Goal: Task Accomplishment & Management: Complete application form

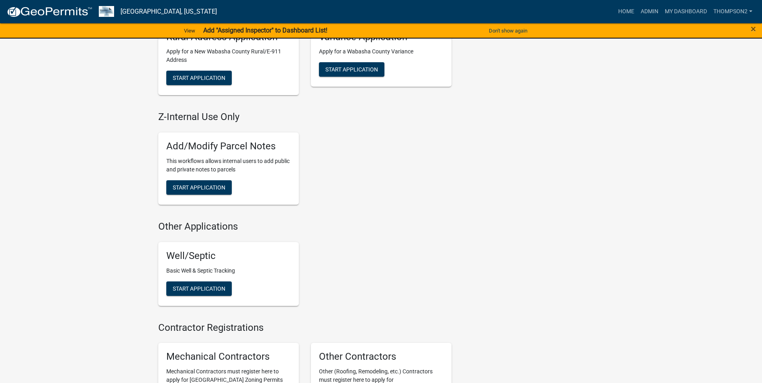
scroll to position [482, 0]
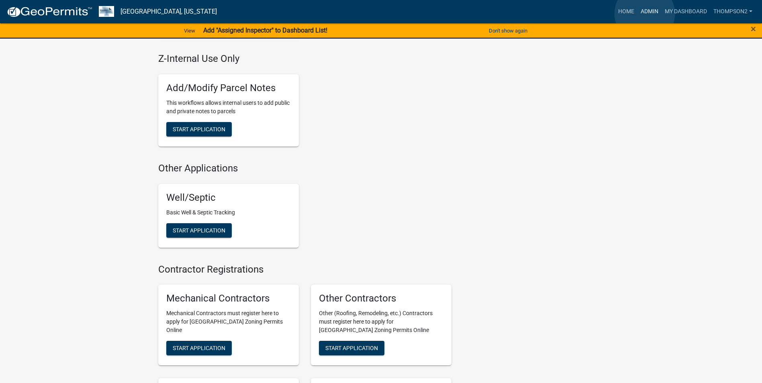
click at [645, 14] on link "Admin" at bounding box center [650, 11] width 24 height 15
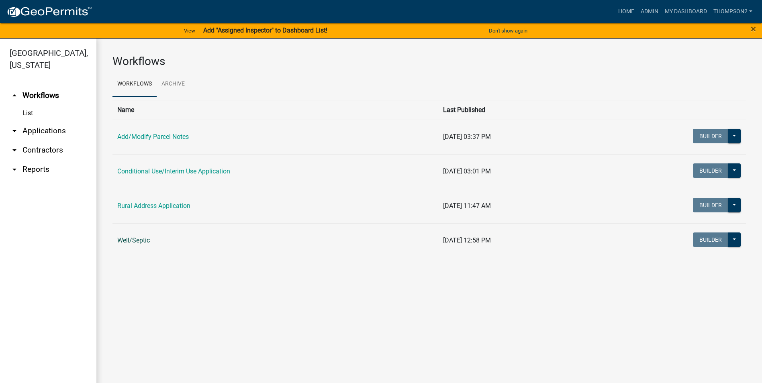
click at [142, 242] on link "Well/Septic" at bounding box center [133, 241] width 33 height 8
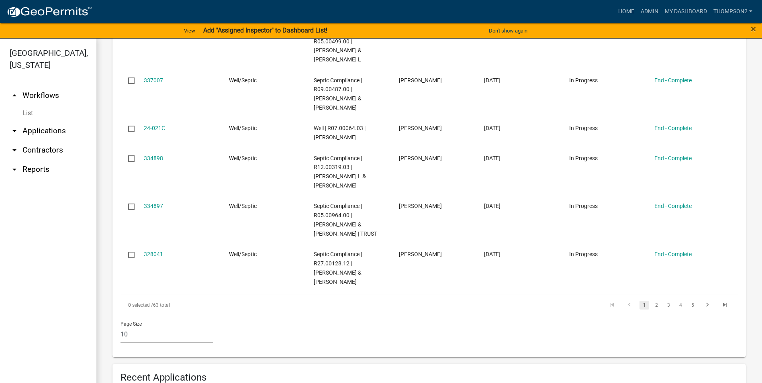
scroll to position [522, 0]
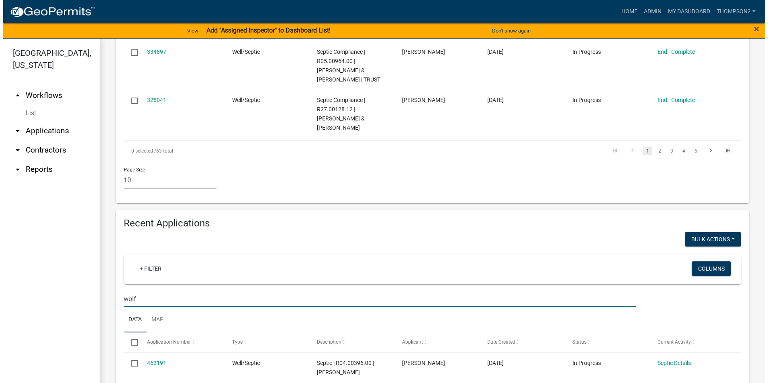
scroll to position [603, 0]
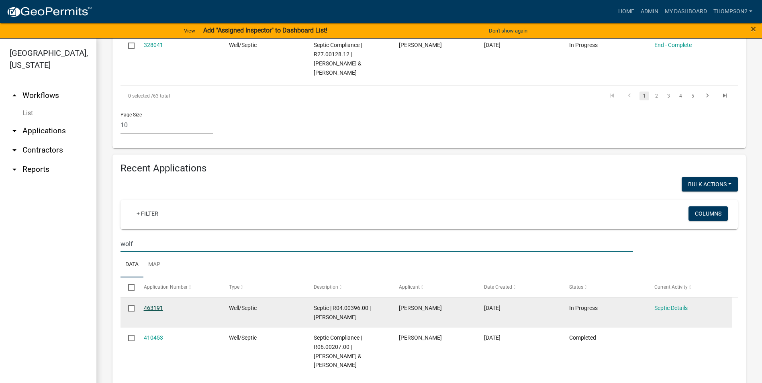
type input "wolf"
click at [154, 310] on link "463191" at bounding box center [153, 308] width 19 height 6
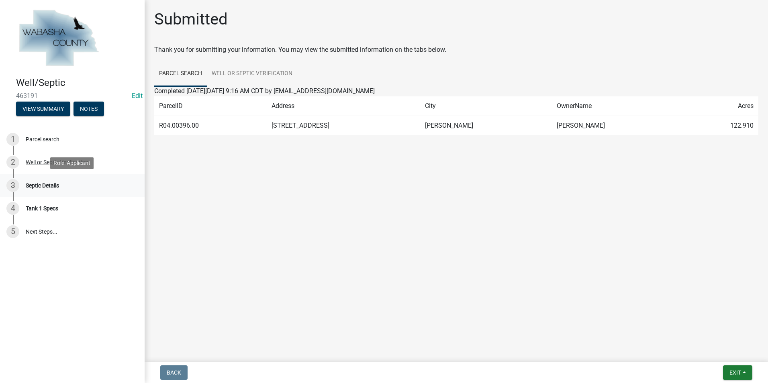
click at [56, 182] on div "3 Septic Details" at bounding box center [68, 185] width 125 height 13
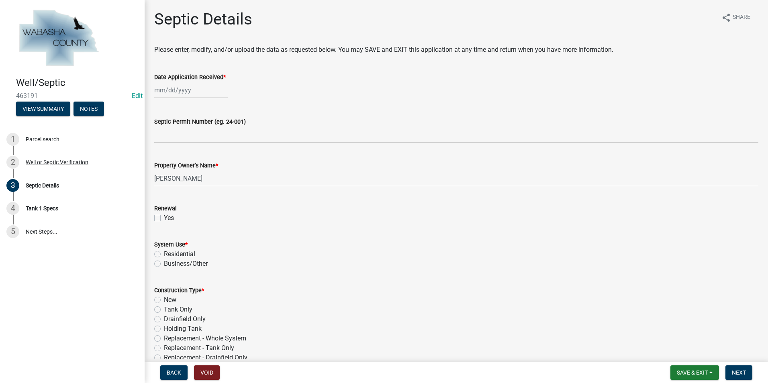
click at [171, 90] on div at bounding box center [191, 90] width 74 height 16
select select "8"
select select "2025"
click at [172, 159] on div "12" at bounding box center [175, 158] width 13 height 13
type input "[DATE]"
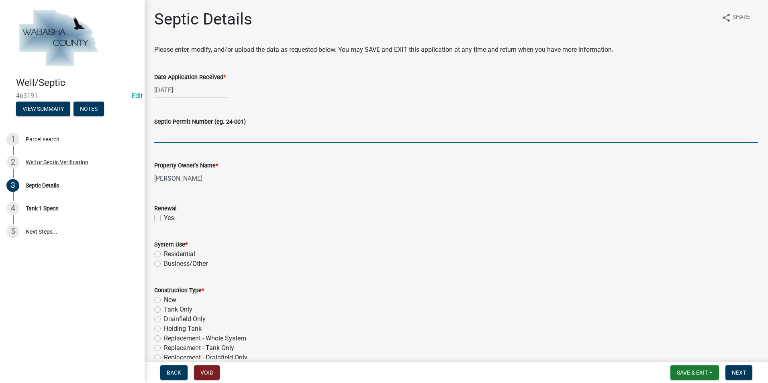
click at [180, 141] on input "Septic Permit Number (eg. 24-001)" at bounding box center [456, 135] width 604 height 16
type input "24-037s"
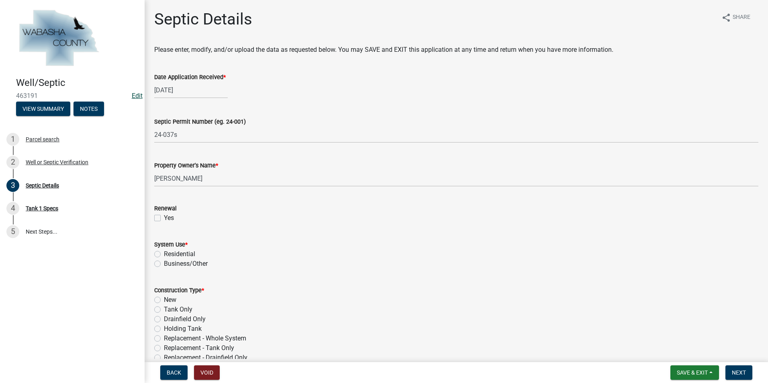
click at [139, 97] on link "Edit" at bounding box center [137, 96] width 11 height 8
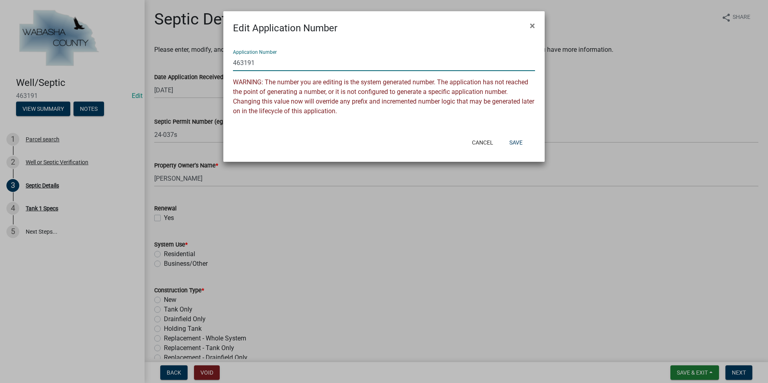
drag, startPoint x: 260, startPoint y: 67, endPoint x: 217, endPoint y: 61, distance: 43.0
click at [218, 60] on ngb-modal-window "Edit Application Number × Application Number 463191 WARNING: The number you are…" at bounding box center [384, 191] width 768 height 383
type input "25-037s"
click at [514, 141] on button "Save" at bounding box center [516, 142] width 26 height 14
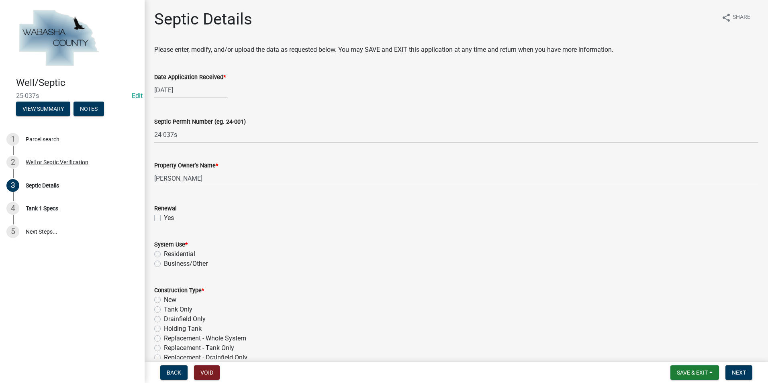
click at [162, 260] on div "System Use * Residential Business/Other" at bounding box center [456, 254] width 604 height 29
drag, startPoint x: 162, startPoint y: 260, endPoint x: 159, endPoint y: 256, distance: 5.2
click at [164, 256] on label "Residential" at bounding box center [179, 255] width 31 height 10
click at [164, 255] on input "Residential" at bounding box center [166, 252] width 5 height 5
radio input "true"
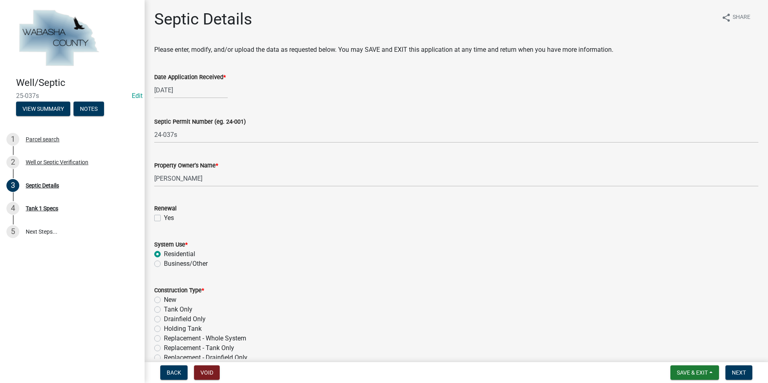
click at [164, 338] on label "Replacement - Whole System" at bounding box center [205, 339] width 82 height 10
click at [164, 338] on input "Replacement - Whole System" at bounding box center [166, 336] width 5 height 5
radio input "true"
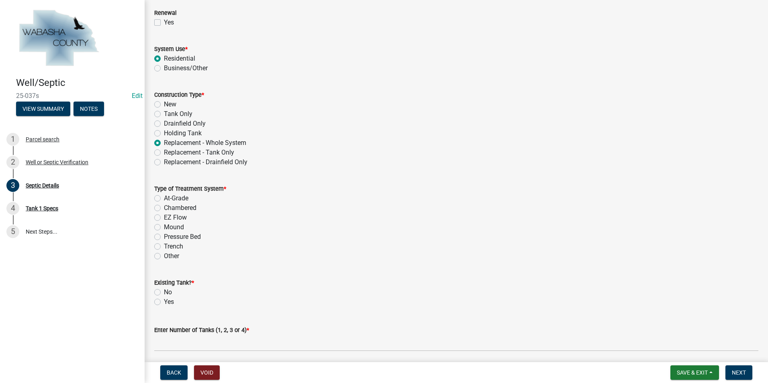
scroll to position [201, 0]
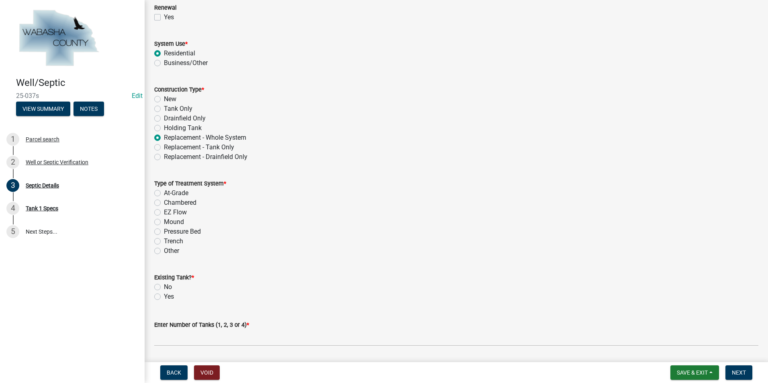
click at [164, 203] on label "Chambered" at bounding box center [180, 203] width 33 height 10
click at [164, 203] on input "Chambered" at bounding box center [166, 200] width 5 height 5
radio input "true"
click at [164, 285] on label "No" at bounding box center [168, 288] width 8 height 10
click at [164, 285] on input "No" at bounding box center [166, 285] width 5 height 5
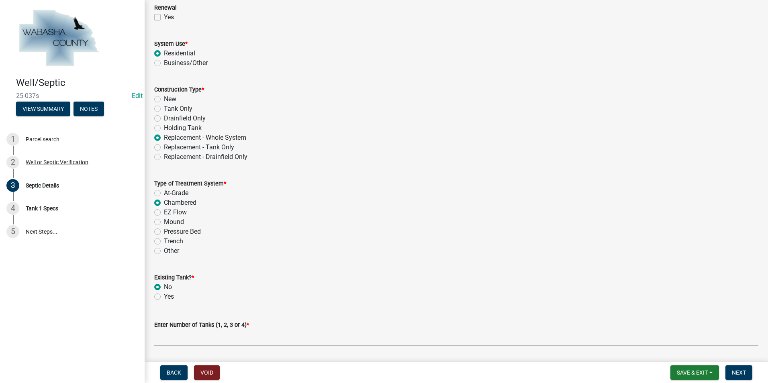
radio input "true"
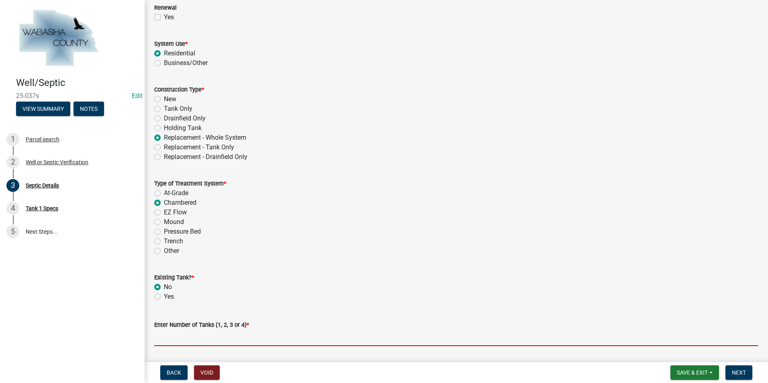
click at [166, 332] on input "text" at bounding box center [456, 338] width 604 height 16
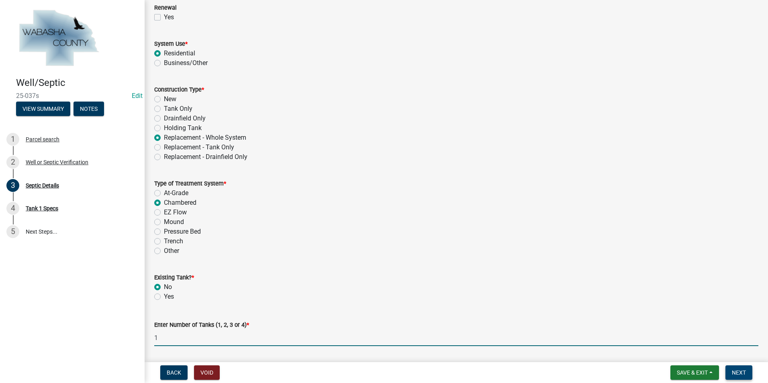
type input "1"
drag, startPoint x: 731, startPoint y: 374, endPoint x: 727, endPoint y: 373, distance: 4.2
click at [731, 374] on button "Next" at bounding box center [739, 373] width 27 height 14
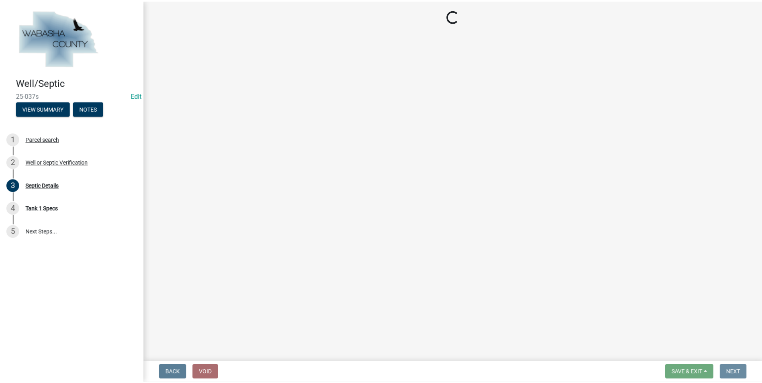
scroll to position [0, 0]
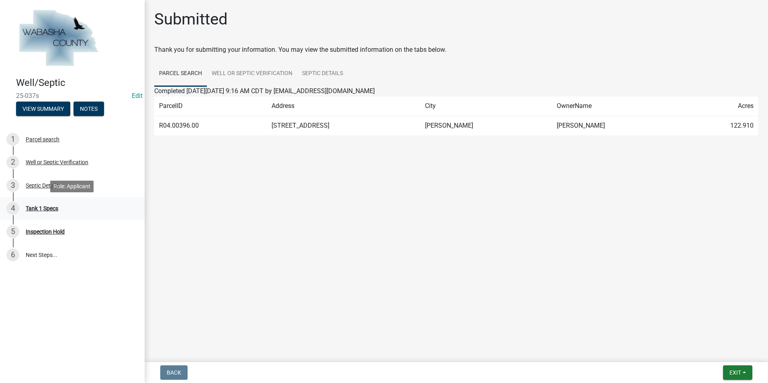
click at [52, 209] on div "Tank 1 Specs" at bounding box center [42, 209] width 33 height 6
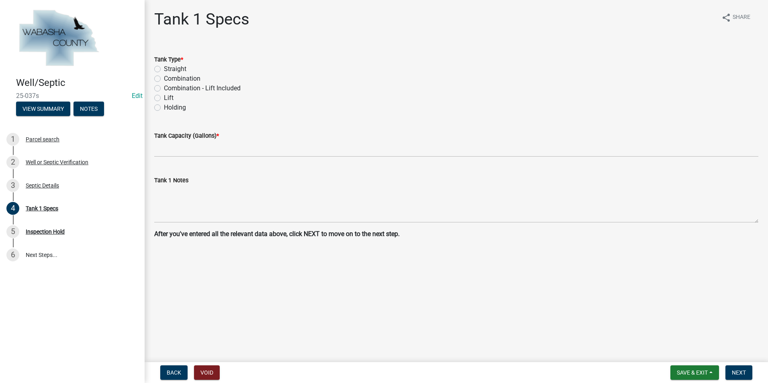
click at [164, 70] on label "Straight" at bounding box center [175, 69] width 23 height 10
click at [164, 70] on input "Straight" at bounding box center [166, 66] width 5 height 5
radio input "true"
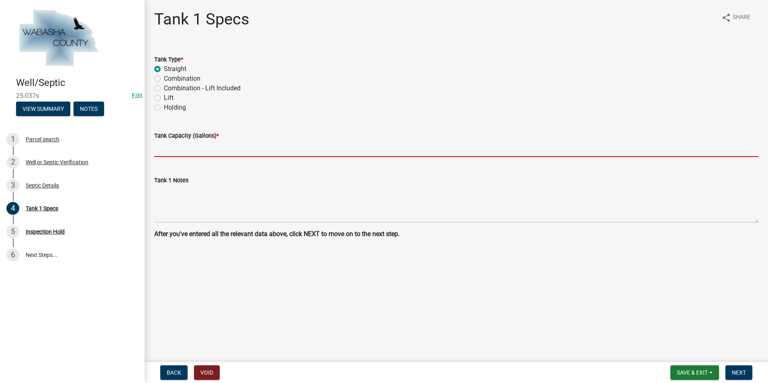
click at [158, 147] on input "text" at bounding box center [456, 149] width 604 height 16
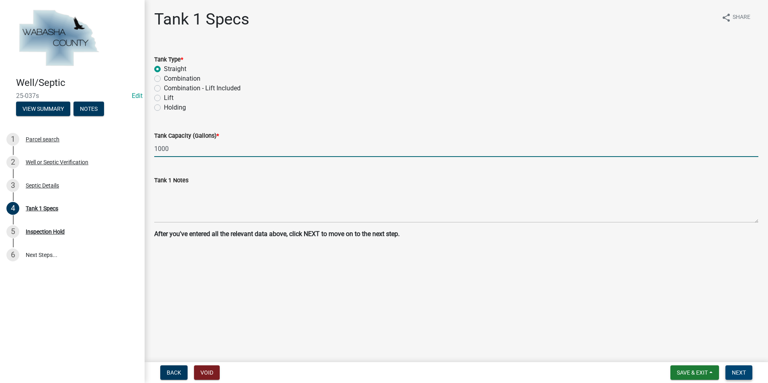
type input "1000"
drag, startPoint x: 733, startPoint y: 379, endPoint x: 698, endPoint y: 378, distance: 34.6
click at [733, 378] on button "Next" at bounding box center [739, 373] width 27 height 14
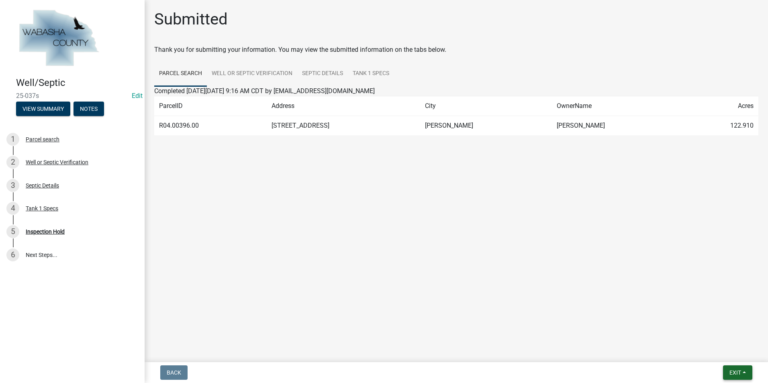
click at [744, 374] on button "Exit" at bounding box center [737, 373] width 29 height 14
click at [729, 358] on button "Save & Exit" at bounding box center [720, 351] width 64 height 19
